Goal: Check status: Check status

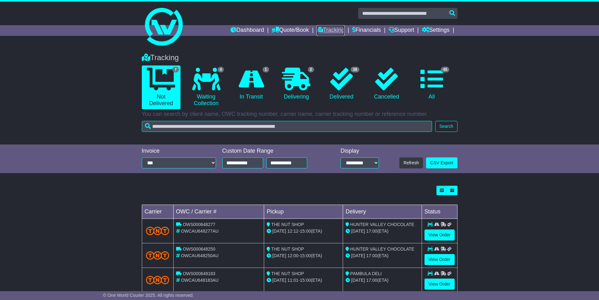
click at [325, 33] on link "Tracking" at bounding box center [331, 30] width 28 height 11
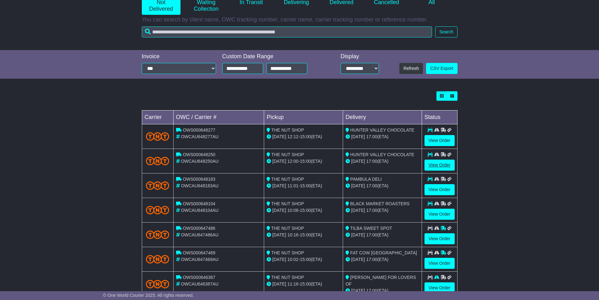
scroll to position [113, 0]
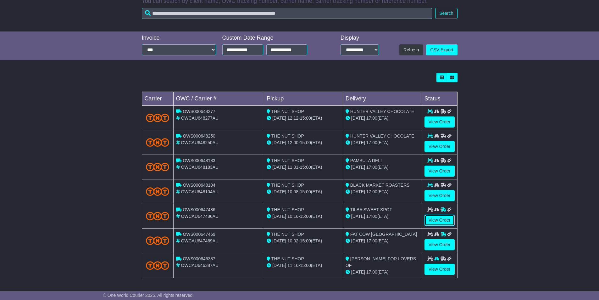
click at [441, 220] on link "View Order" at bounding box center [440, 219] width 30 height 11
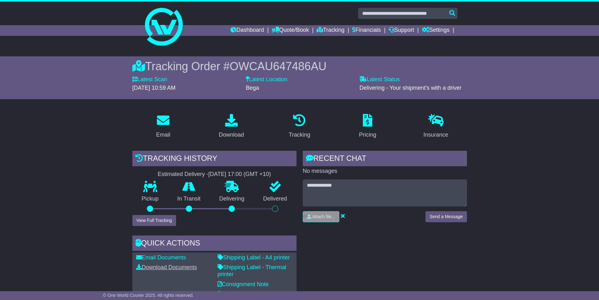
scroll to position [31, 0]
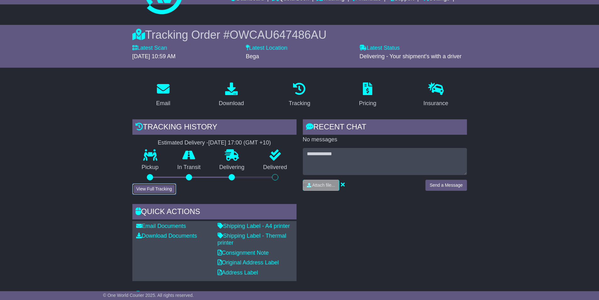
click at [164, 188] on button "View Full Tracking" at bounding box center [154, 188] width 44 height 11
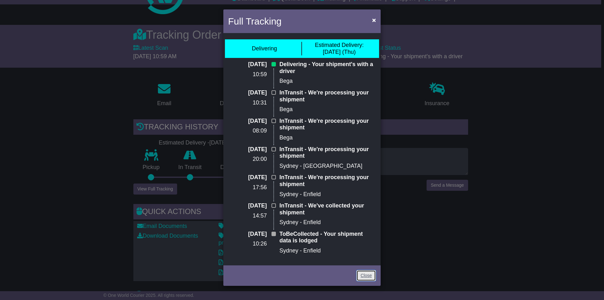
drag, startPoint x: 371, startPoint y: 275, endPoint x: 417, endPoint y: 20, distance: 259.3
click at [371, 275] on link "Close" at bounding box center [365, 275] width 19 height 11
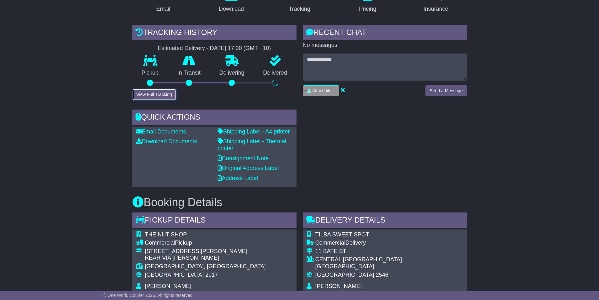
scroll to position [189, 0]
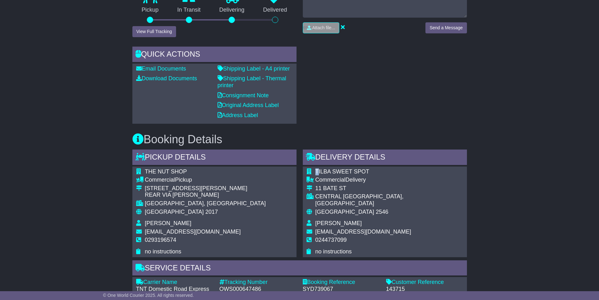
drag, startPoint x: 377, startPoint y: 167, endPoint x: 317, endPoint y: 173, distance: 60.3
click at [317, 173] on div "TILBA SWEET SPOT Commercial Delivery 11 BATE ST CENTRAL TILBA, NSW Australia 25…" at bounding box center [385, 211] width 164 height 91
drag, startPoint x: 317, startPoint y: 172, endPoint x: 260, endPoint y: 75, distance: 112.3
click at [318, 171] on span "TILBA SWEET SPOT" at bounding box center [342, 171] width 54 height 6
click at [392, 172] on td "TILBA SWEET SPOT" at bounding box center [389, 172] width 148 height 8
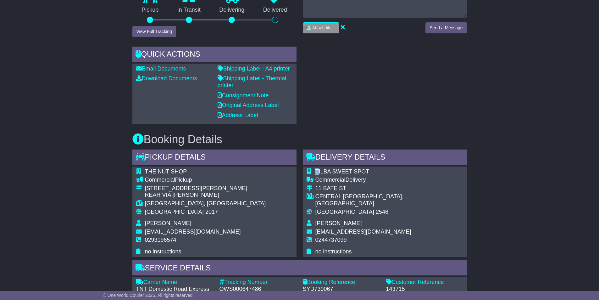
click at [319, 169] on span "TILBA SWEET SPOT" at bounding box center [342, 171] width 54 height 6
drag, startPoint x: 383, startPoint y: 105, endPoint x: 369, endPoint y: 125, distance: 23.9
click at [383, 105] on div "RECENT CHAT Loading... No messages Attach file..." at bounding box center [385, 43] width 170 height 162
drag, startPoint x: 315, startPoint y: 171, endPoint x: 370, endPoint y: 172, distance: 54.7
click at [370, 172] on td "TILBA SWEET SPOT" at bounding box center [389, 172] width 148 height 8
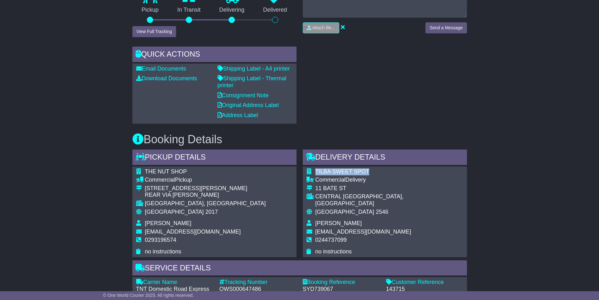
copy span "TILBA SWEET SPOT"
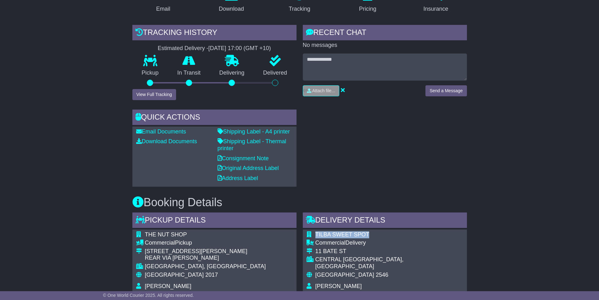
scroll to position [63, 0]
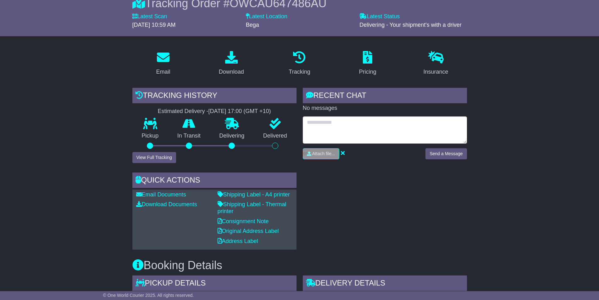
click at [373, 120] on textarea at bounding box center [385, 129] width 164 height 27
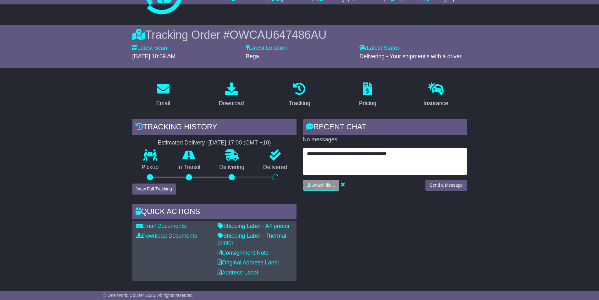
click at [436, 154] on textarea "**********" at bounding box center [385, 161] width 164 height 27
type textarea "**********"
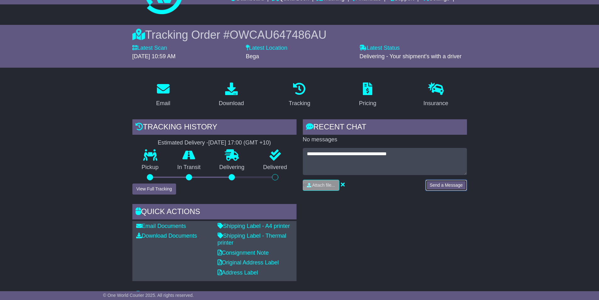
click at [448, 185] on button "Send a Message" at bounding box center [445, 185] width 41 height 11
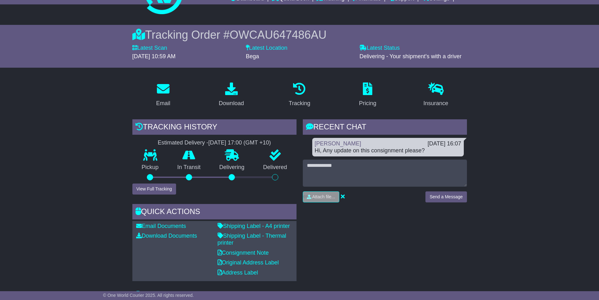
scroll to position [0, 0]
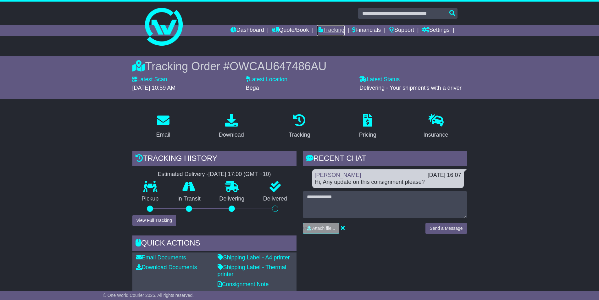
click at [334, 27] on link "Tracking" at bounding box center [331, 30] width 28 height 11
